Goal: Information Seeking & Learning: Learn about a topic

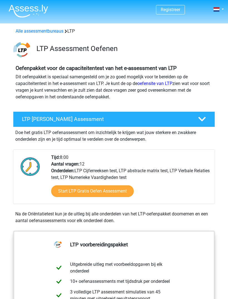
click at [62, 193] on link "Start LTP Gratis Oefen Assessment" at bounding box center [92, 191] width 83 height 12
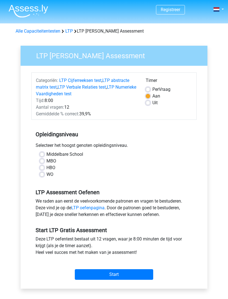
click at [47, 176] on label "WO" at bounding box center [50, 174] width 7 height 7
click at [41, 176] on input "WO" at bounding box center [42, 174] width 4 height 6
radio input "true"
click at [96, 277] on input "Start" at bounding box center [114, 274] width 79 height 11
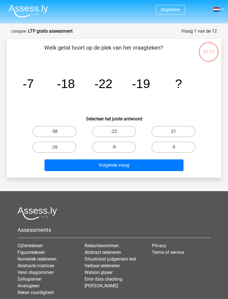
click at [64, 168] on button "Volgende vraag" at bounding box center [115, 165] width 140 height 12
click at [26, 138] on div "-58" at bounding box center [55, 132] width 60 height 16
click at [101, 126] on label "-22" at bounding box center [114, 131] width 44 height 11
click at [114, 132] on input "-22" at bounding box center [116, 134] width 4 height 4
radio input "true"
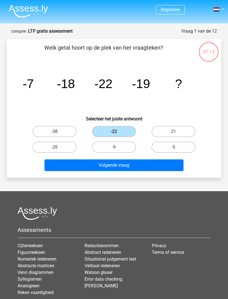
click at [91, 162] on button "Volgende vraag" at bounding box center [115, 165] width 140 height 12
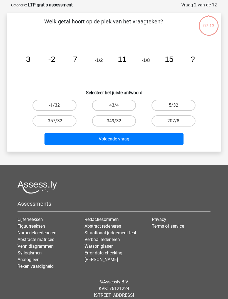
scroll to position [28, 0]
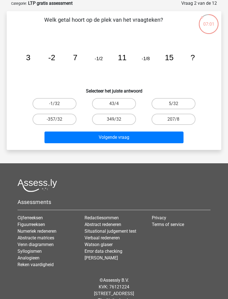
click at [36, 104] on label "-1/32" at bounding box center [55, 103] width 44 height 11
click at [55, 104] on input "-1/32" at bounding box center [57, 106] width 4 height 4
radio input "true"
click at [54, 137] on button "Volgende vraag" at bounding box center [115, 138] width 140 height 12
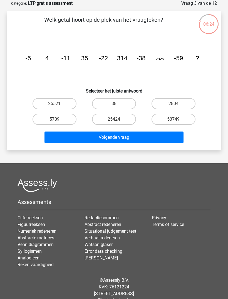
click at [187, 115] on label "53749" at bounding box center [174, 119] width 44 height 11
click at [177, 119] on input "53749" at bounding box center [176, 121] width 4 height 4
radio input "true"
click at [174, 141] on button "Volgende vraag" at bounding box center [115, 138] width 140 height 12
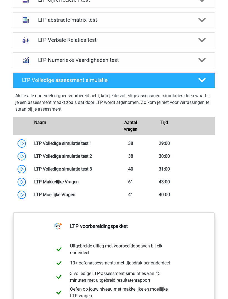
scroll to position [399, 0]
click at [76, 197] on link at bounding box center [76, 194] width 0 height 5
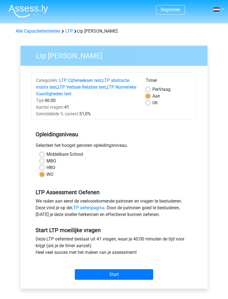
click at [84, 279] on input "Start" at bounding box center [114, 274] width 79 height 11
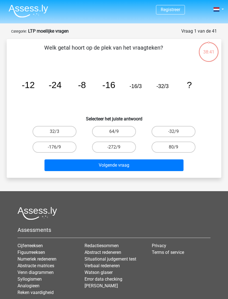
click at [118, 145] on label "-272/9" at bounding box center [114, 147] width 44 height 11
click at [118, 147] on input "-272/9" at bounding box center [116, 149] width 4 height 4
radio input "true"
click at [117, 160] on button "Volgende vraag" at bounding box center [115, 165] width 140 height 12
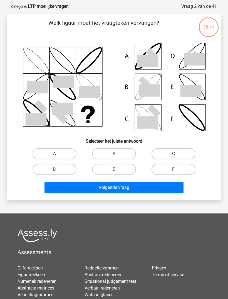
scroll to position [28, 0]
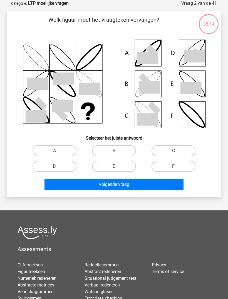
click at [178, 156] on label "C" at bounding box center [174, 150] width 44 height 11
click at [177, 154] on input "C" at bounding box center [176, 153] width 4 height 4
radio input "true"
click at [183, 152] on label "C" at bounding box center [174, 150] width 44 height 11
click at [177, 152] on input "C" at bounding box center [176, 153] width 4 height 4
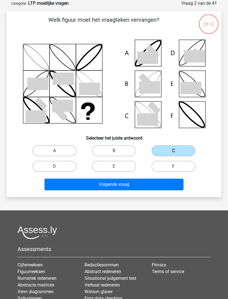
click at [157, 179] on button "Volgende vraag" at bounding box center [115, 185] width 140 height 12
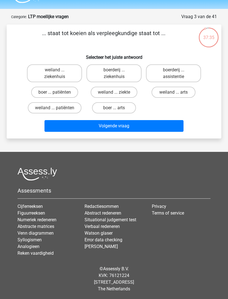
click at [72, 87] on label "boer ... patiënten" at bounding box center [54, 92] width 47 height 11
click at [58, 92] on input "boer ... patiënten" at bounding box center [57, 94] width 4 height 4
radio input "true"
click at [133, 116] on div "Volgende vraag" at bounding box center [114, 125] width 197 height 18
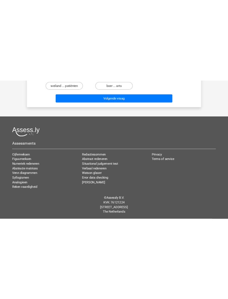
scroll to position [0, 0]
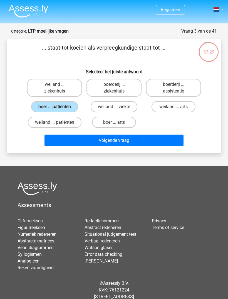
click at [152, 135] on button "Volgende vraag" at bounding box center [115, 141] width 140 height 12
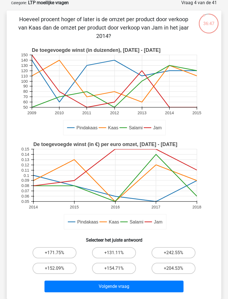
scroll to position [29, 0]
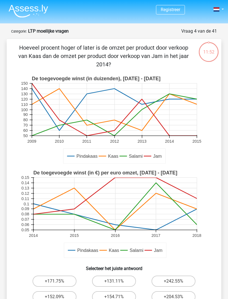
scroll to position [59, 0]
